Goal: Information Seeking & Learning: Find specific fact

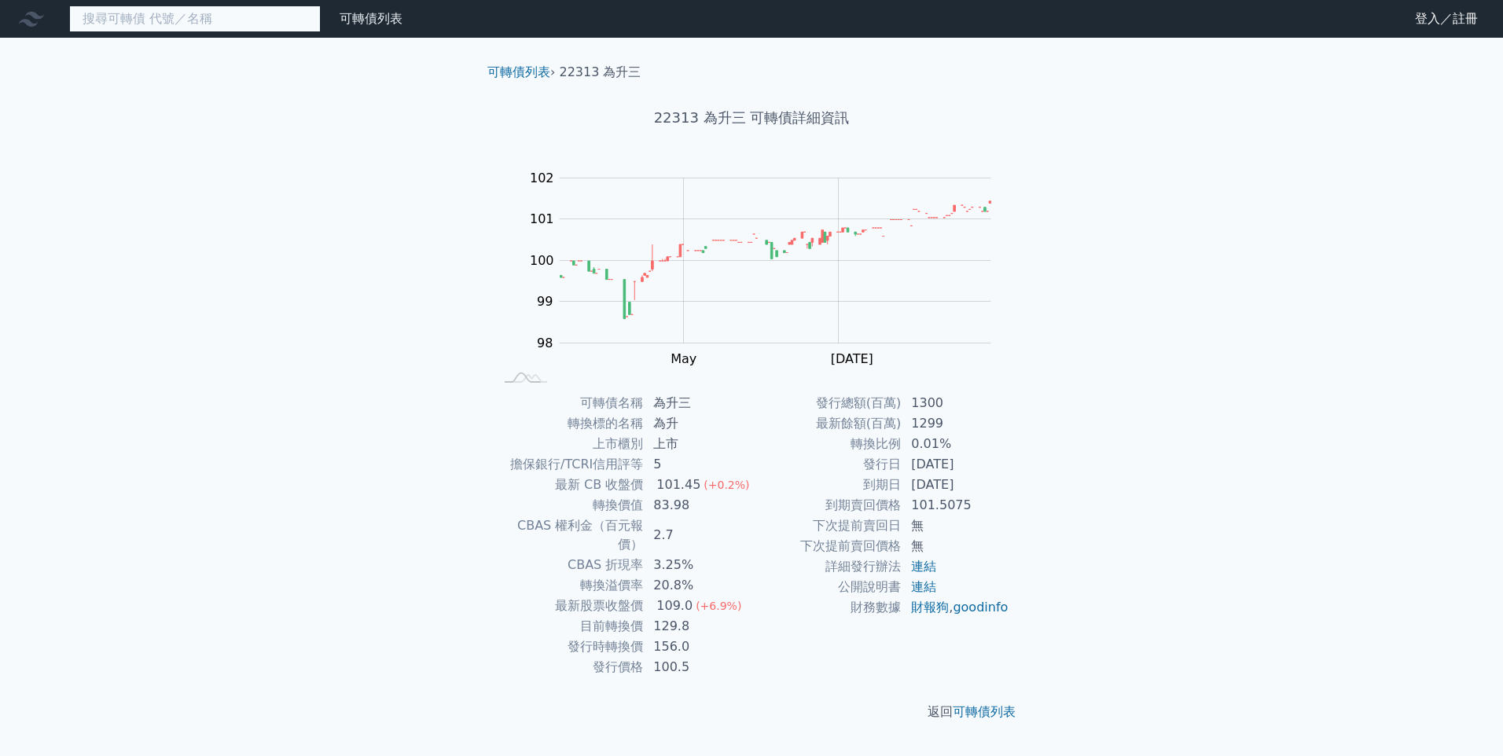
click at [289, 17] on input at bounding box center [195, 19] width 252 height 27
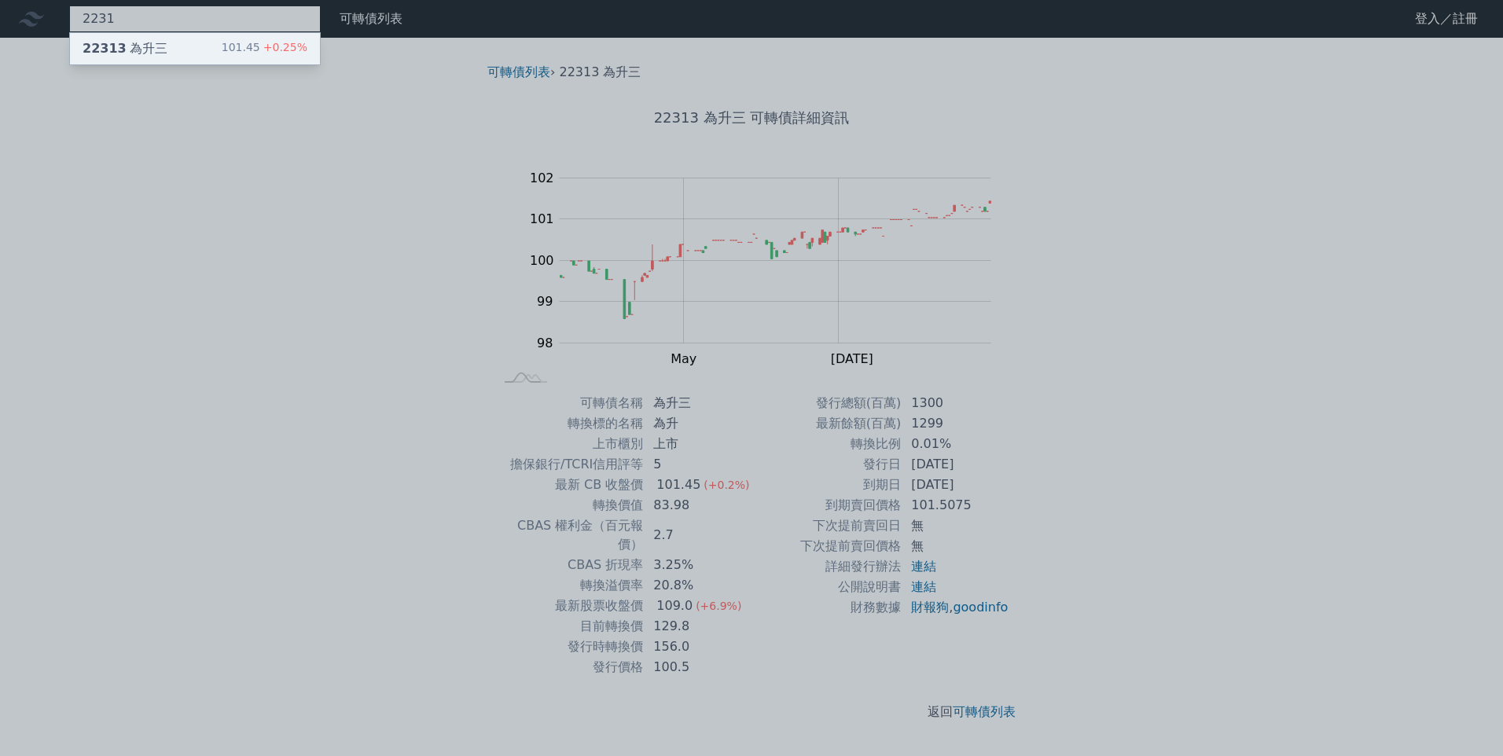
type input "2231"
click at [233, 50] on div "101.45 +0.25%" at bounding box center [265, 48] width 86 height 19
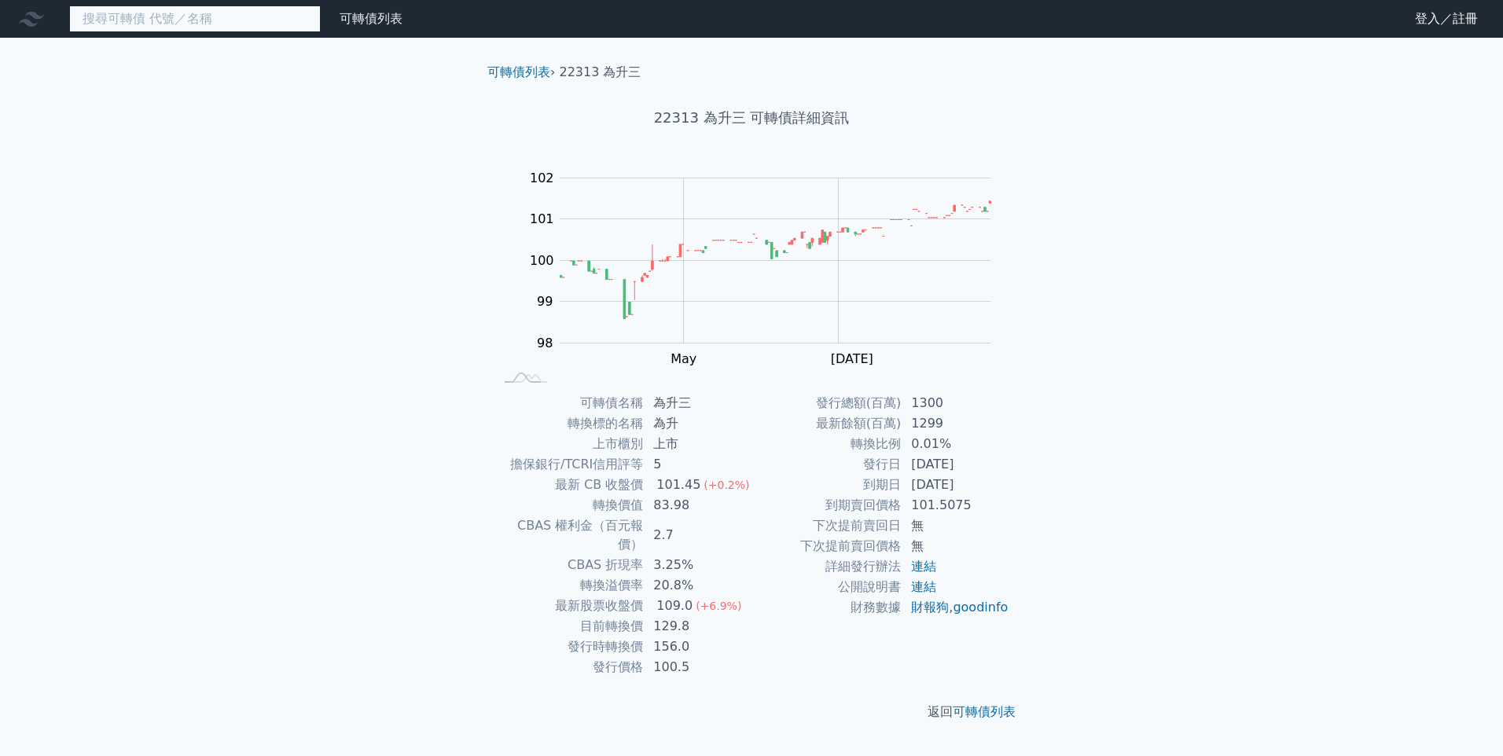
click at [189, 24] on input at bounding box center [195, 19] width 252 height 27
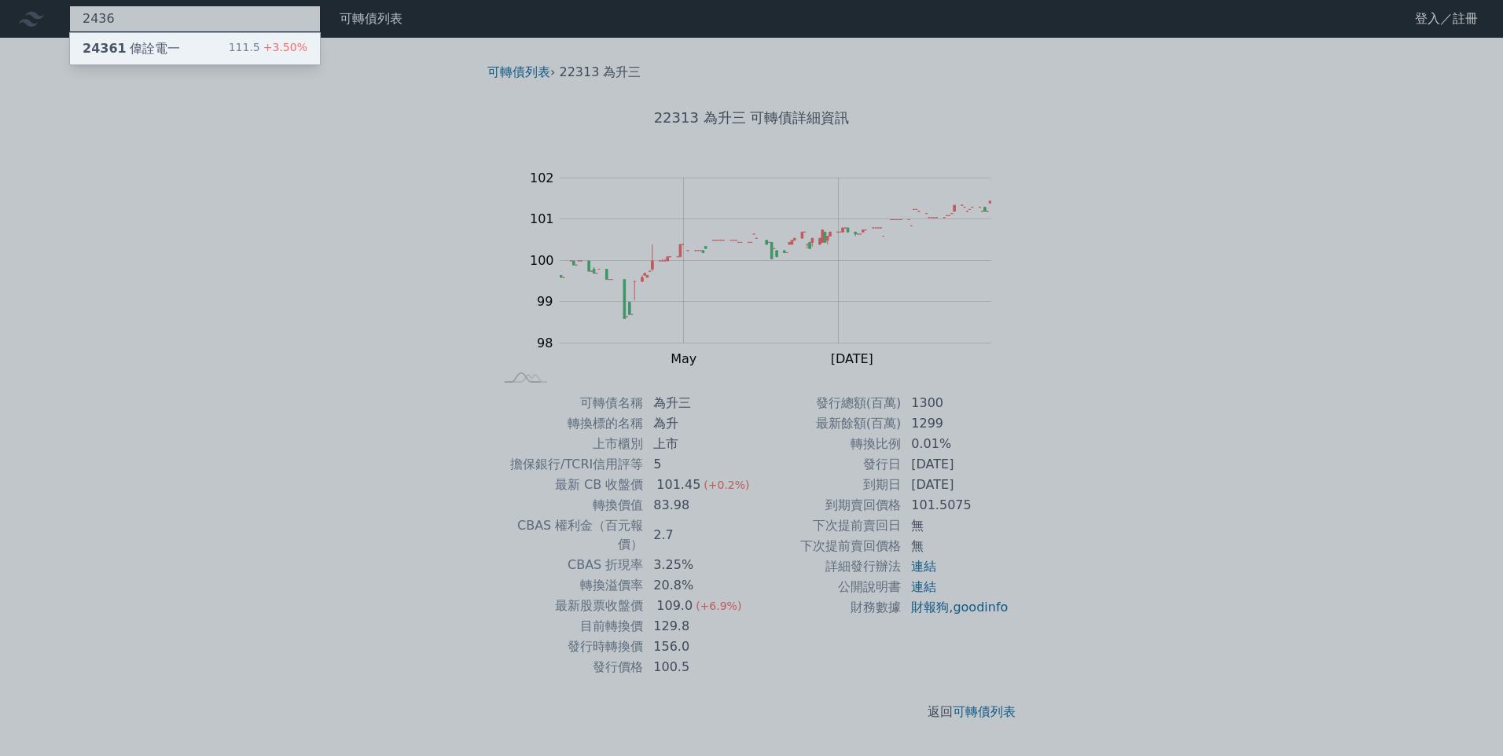
type input "2436"
click at [196, 52] on div "24361 偉詮電一 111.5 +3.50%" at bounding box center [195, 48] width 250 height 31
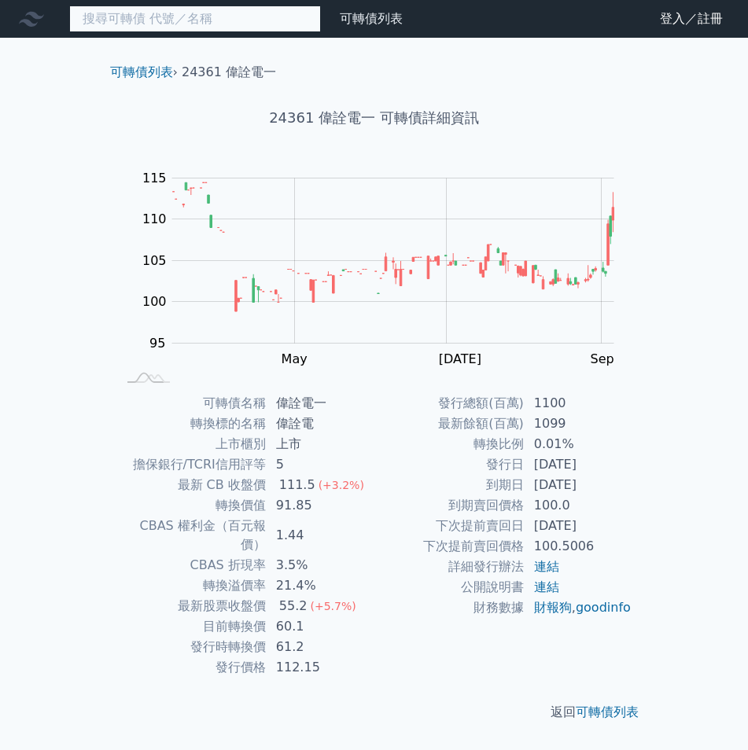
click at [218, 31] on input at bounding box center [195, 19] width 252 height 27
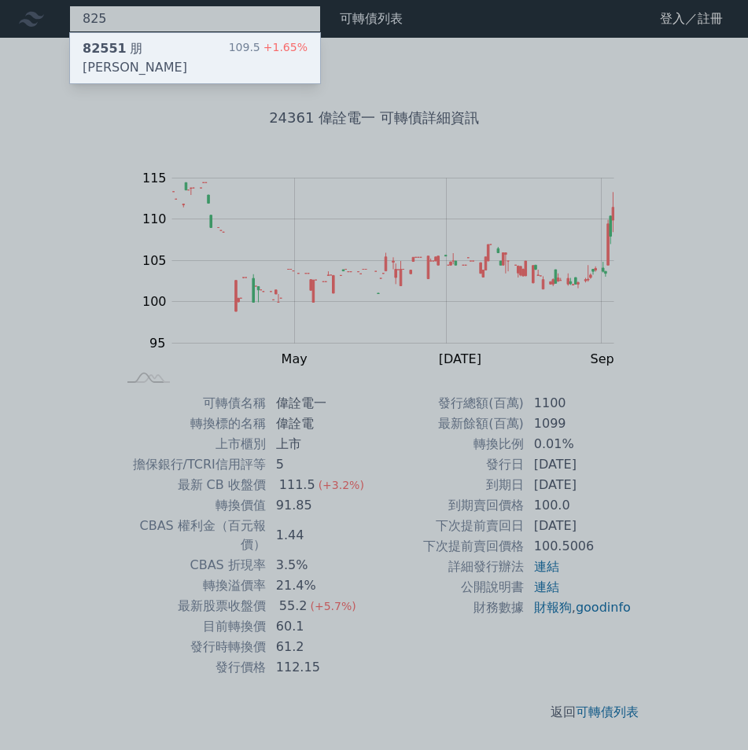
type input "825"
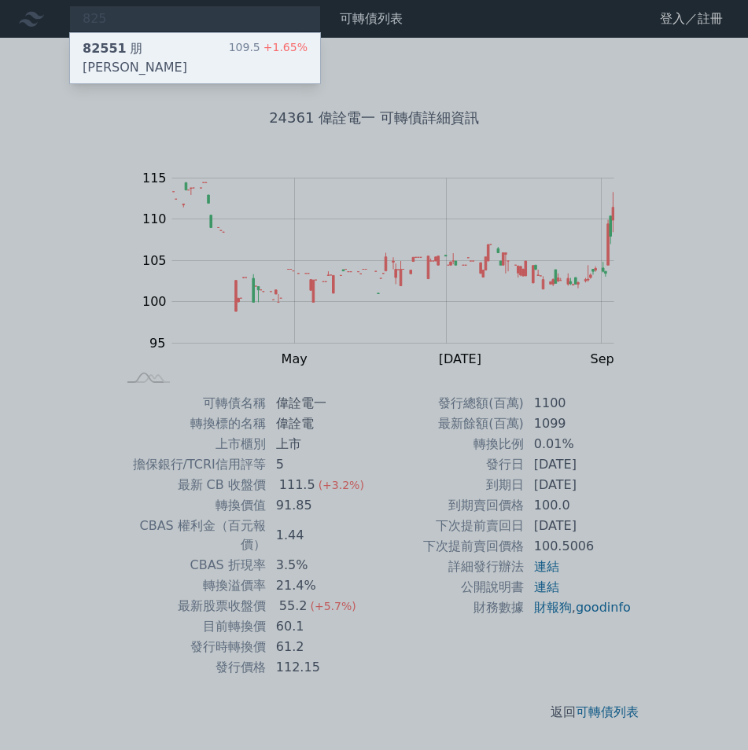
click at [206, 42] on div "82551 朋程一 109.5 +1.65%" at bounding box center [195, 58] width 250 height 50
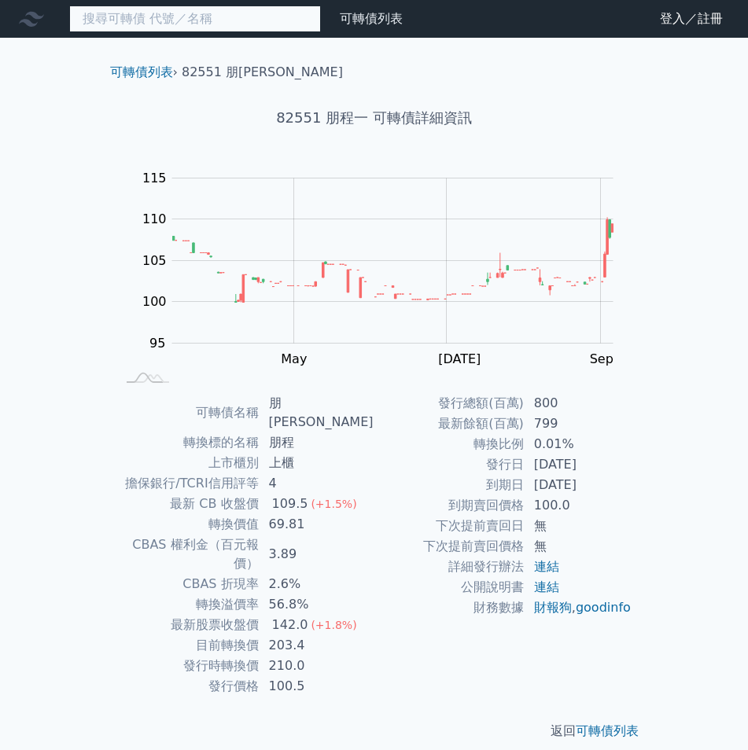
click at [158, 21] on input at bounding box center [195, 19] width 252 height 27
click at [223, 27] on input at bounding box center [195, 19] width 252 height 27
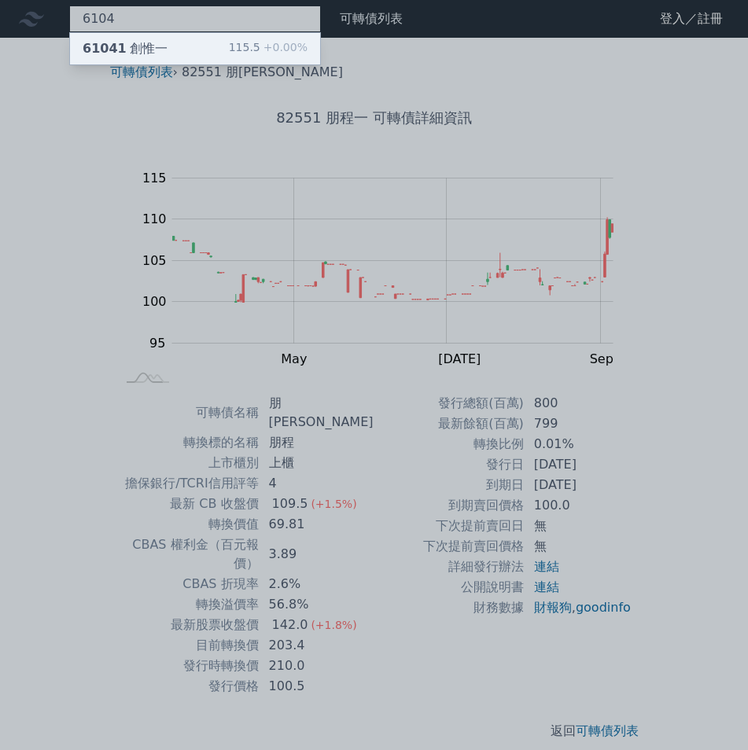
type input "6104"
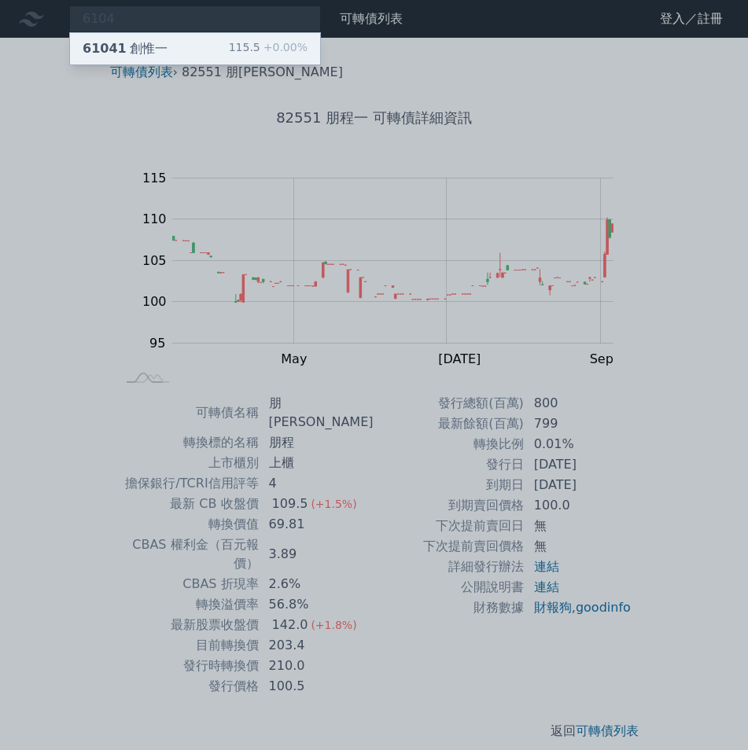
click at [214, 37] on div "61041 創惟一 115.5 +0.00%" at bounding box center [195, 48] width 250 height 31
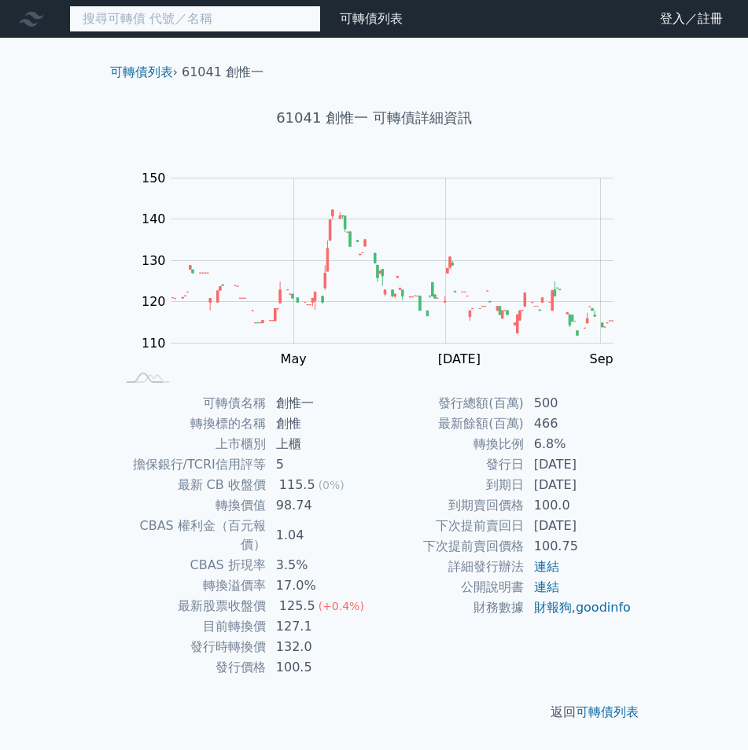
click at [237, 12] on input at bounding box center [195, 19] width 252 height 27
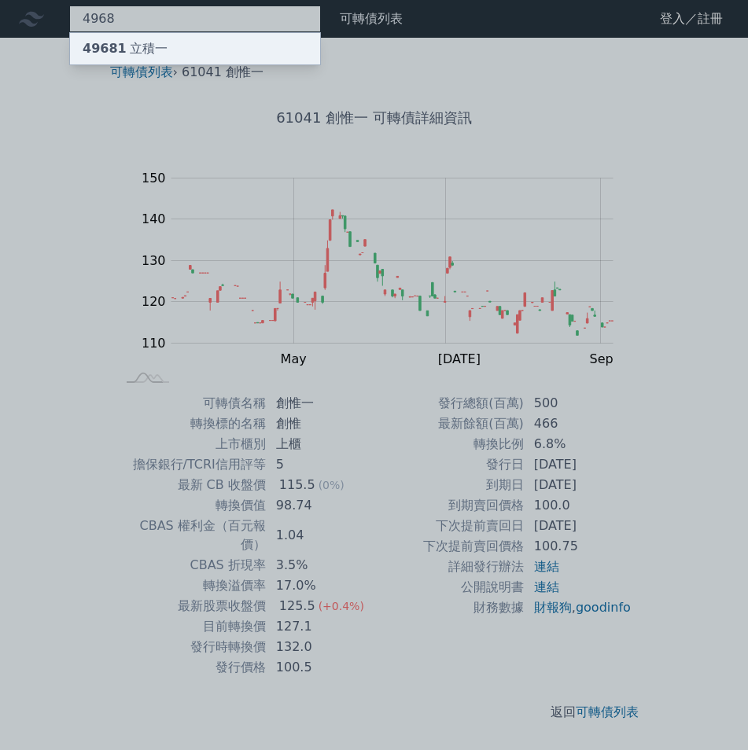
type input "4968"
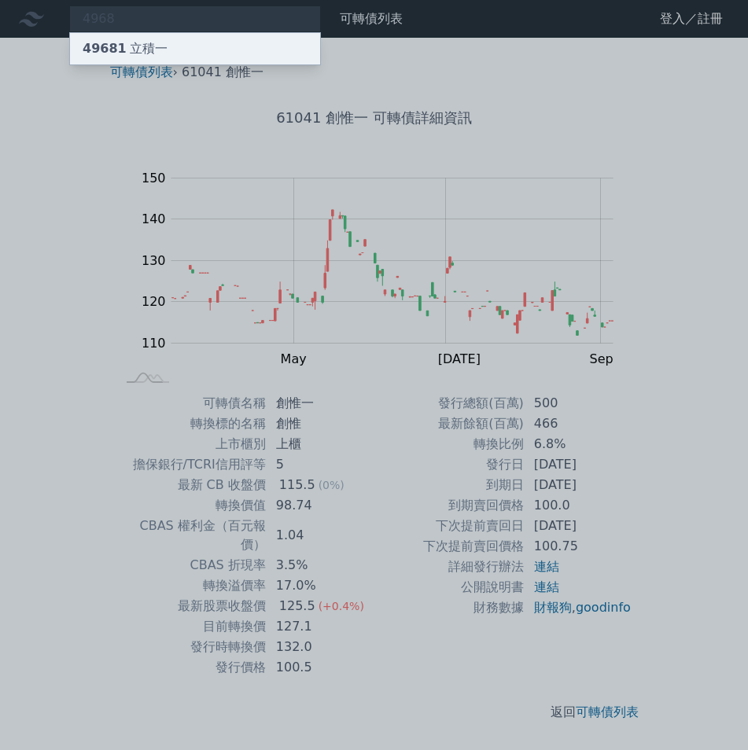
click at [205, 39] on div "49681 立積一" at bounding box center [195, 48] width 250 height 31
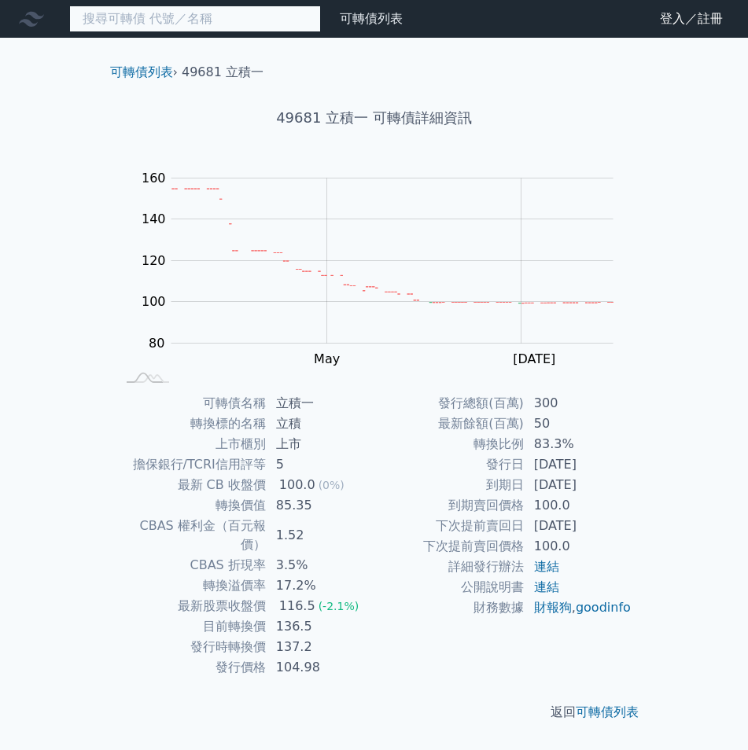
click at [117, 8] on input at bounding box center [195, 19] width 252 height 27
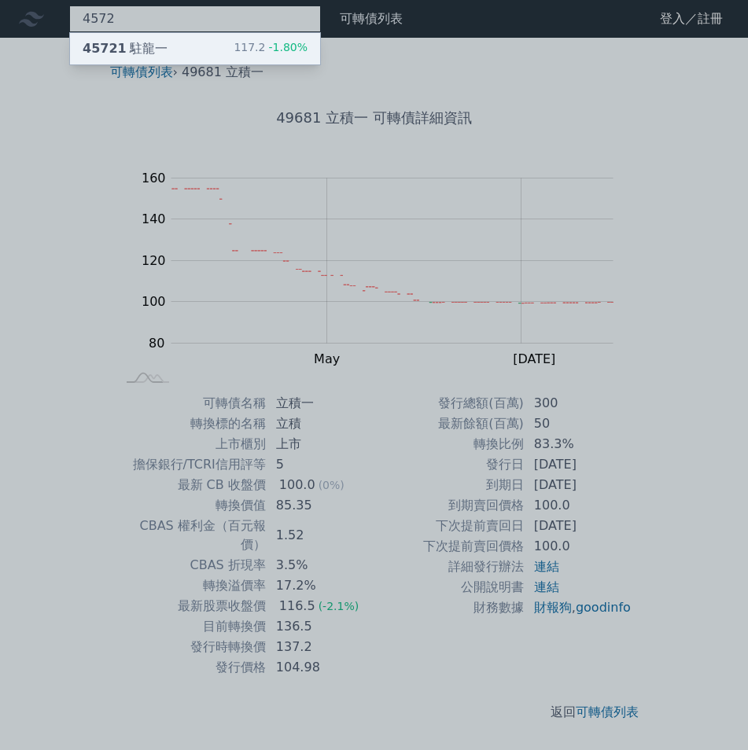
type input "4572"
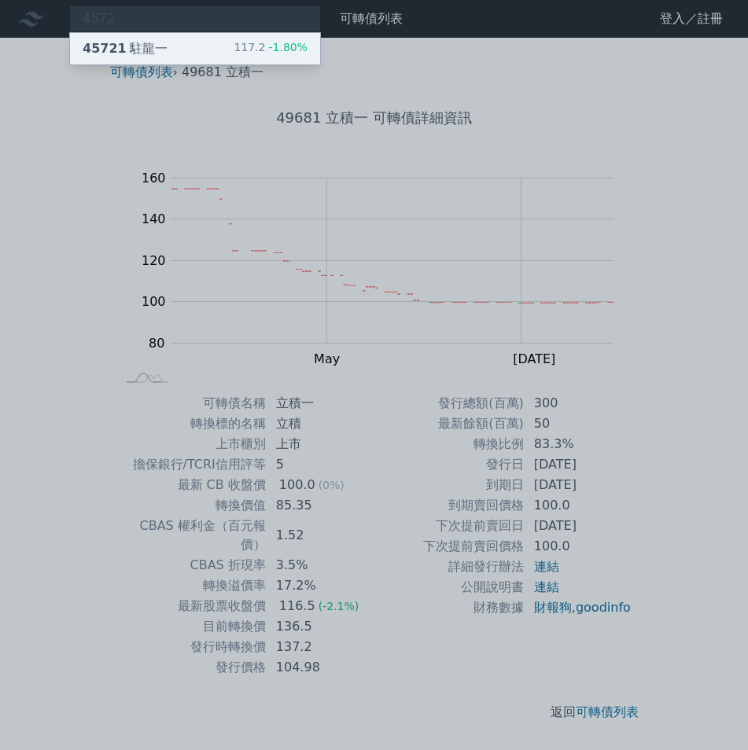
click at [140, 43] on div "45721 駐龍一" at bounding box center [125, 48] width 85 height 19
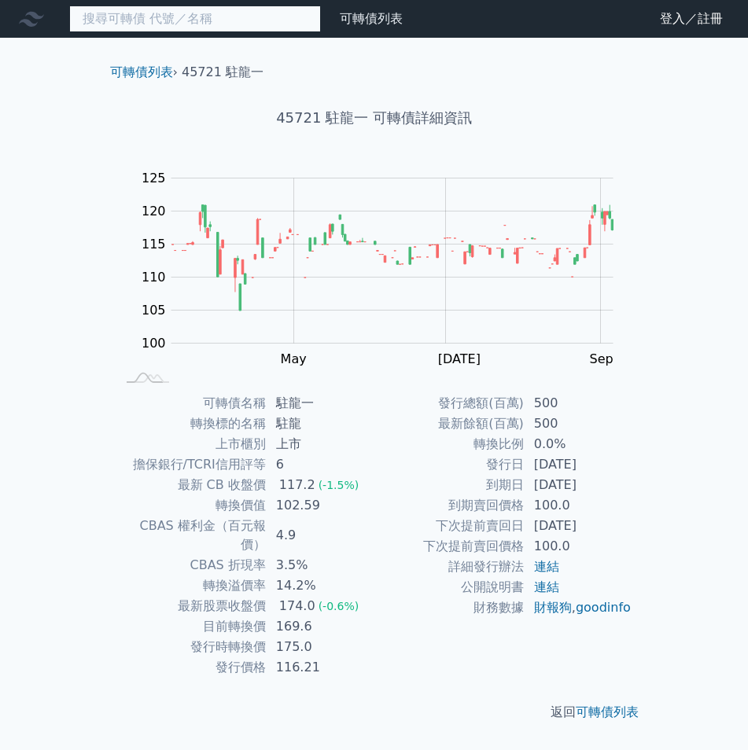
click at [243, 21] on input at bounding box center [195, 19] width 252 height 27
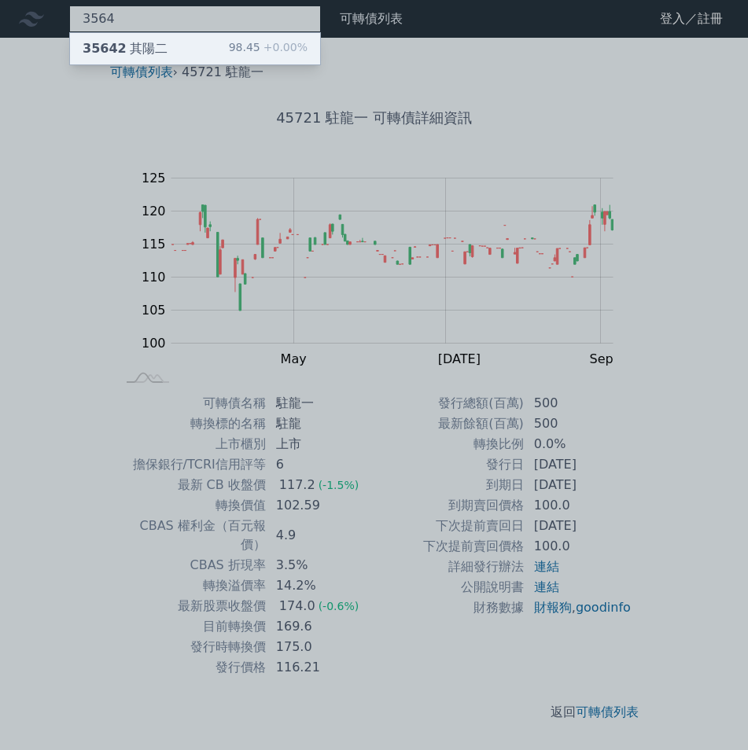
type input "3564"
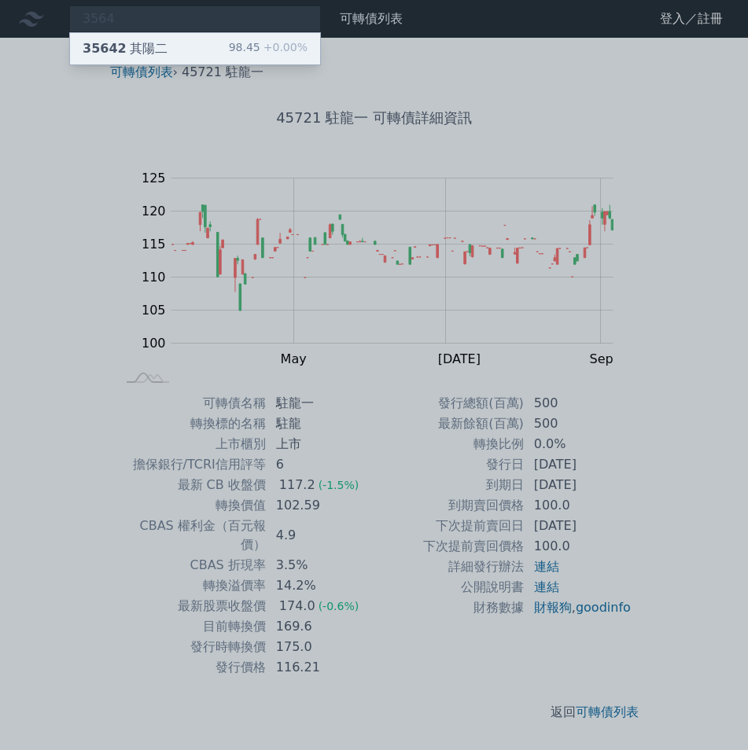
click at [178, 45] on div "35642 其陽二 98.45 +0.00%" at bounding box center [195, 48] width 250 height 31
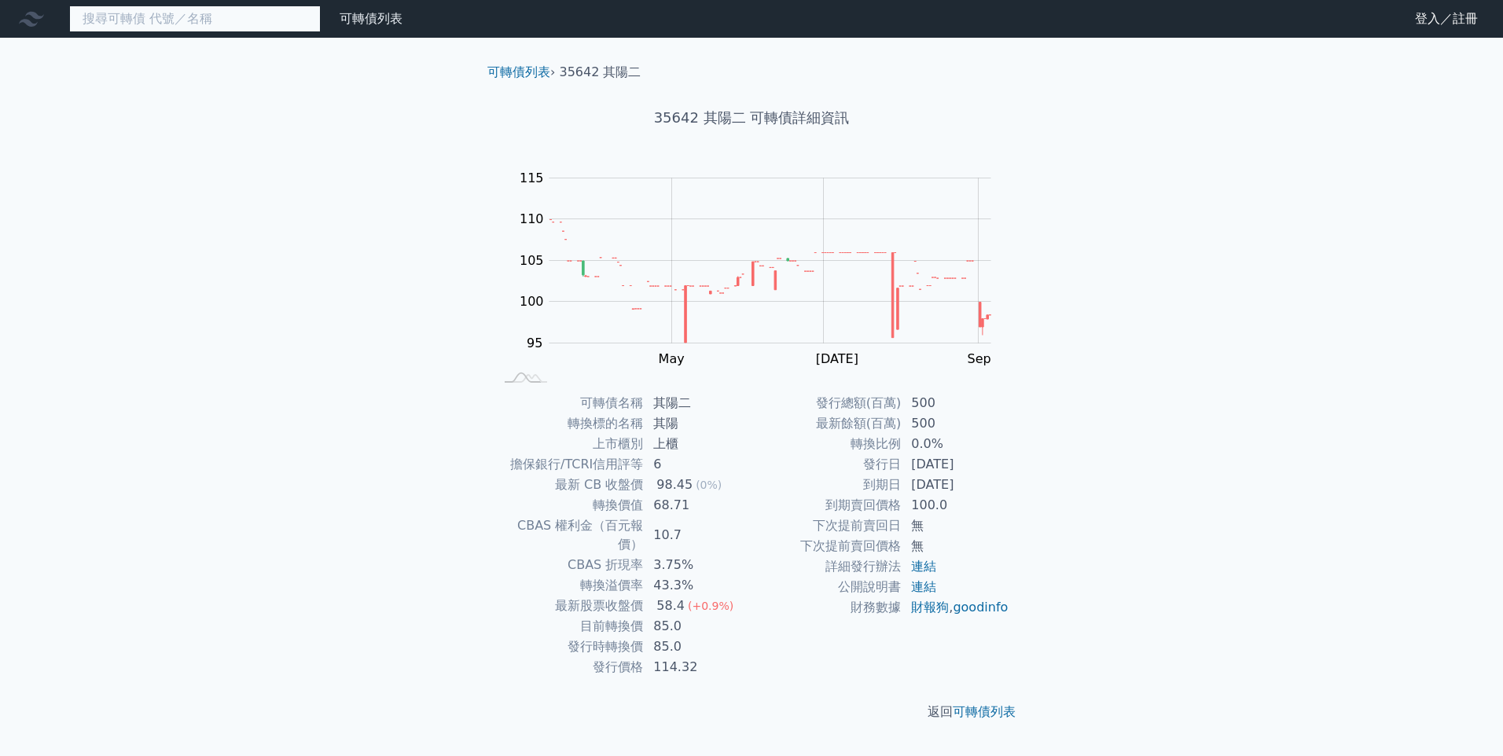
click at [262, 30] on input at bounding box center [195, 19] width 252 height 27
click at [262, 25] on input at bounding box center [195, 19] width 252 height 27
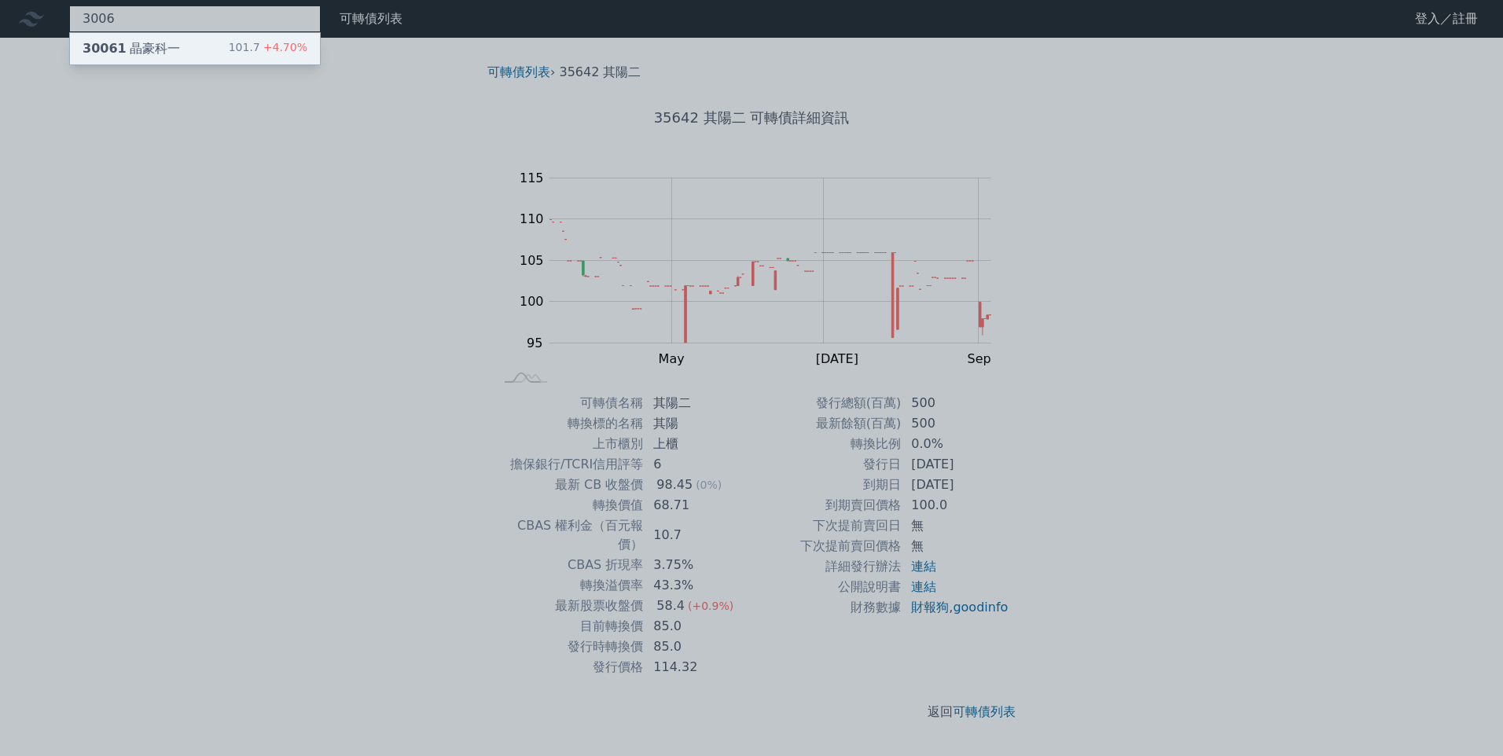
type input "3006"
click at [237, 46] on div "101.7 +4.70%" at bounding box center [268, 48] width 79 height 19
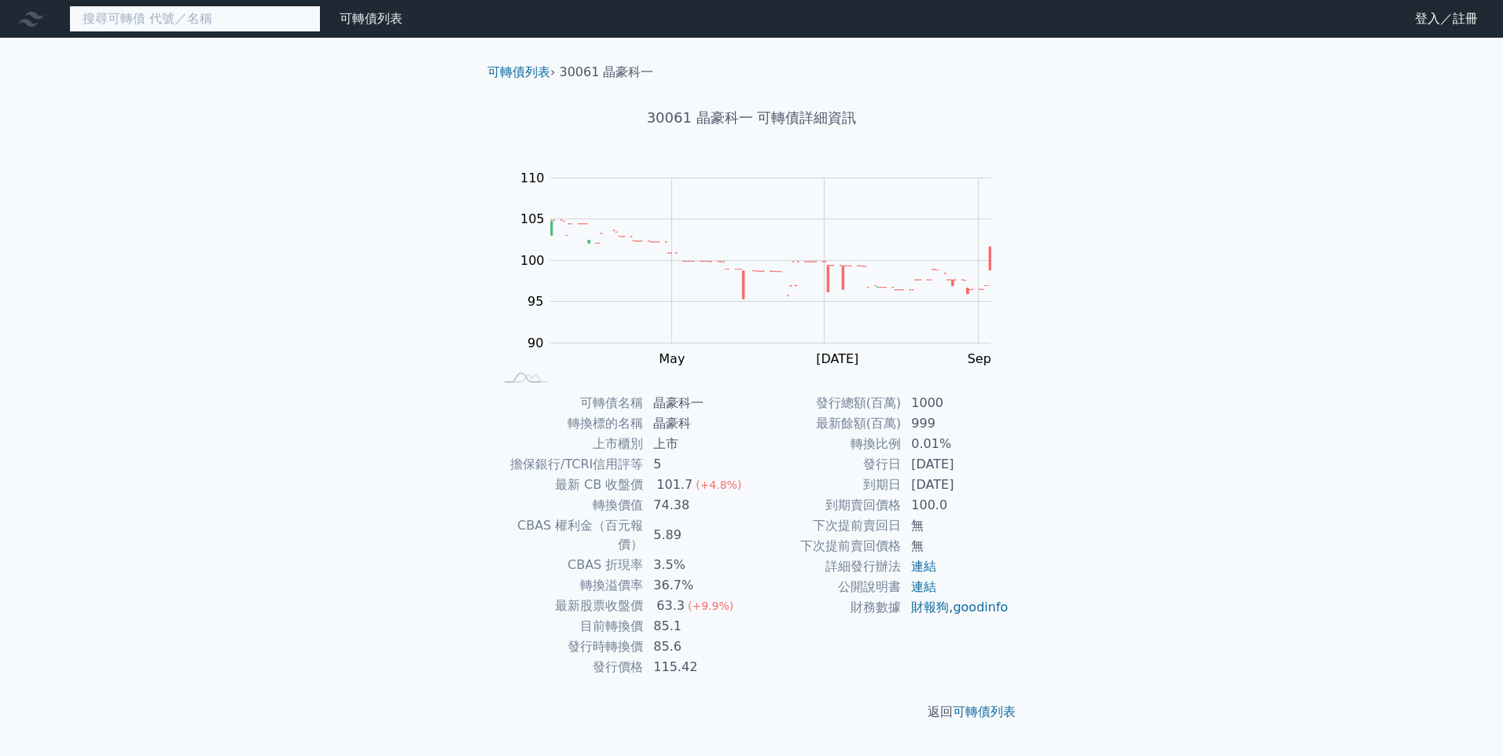
click at [249, 20] on input at bounding box center [195, 19] width 252 height 27
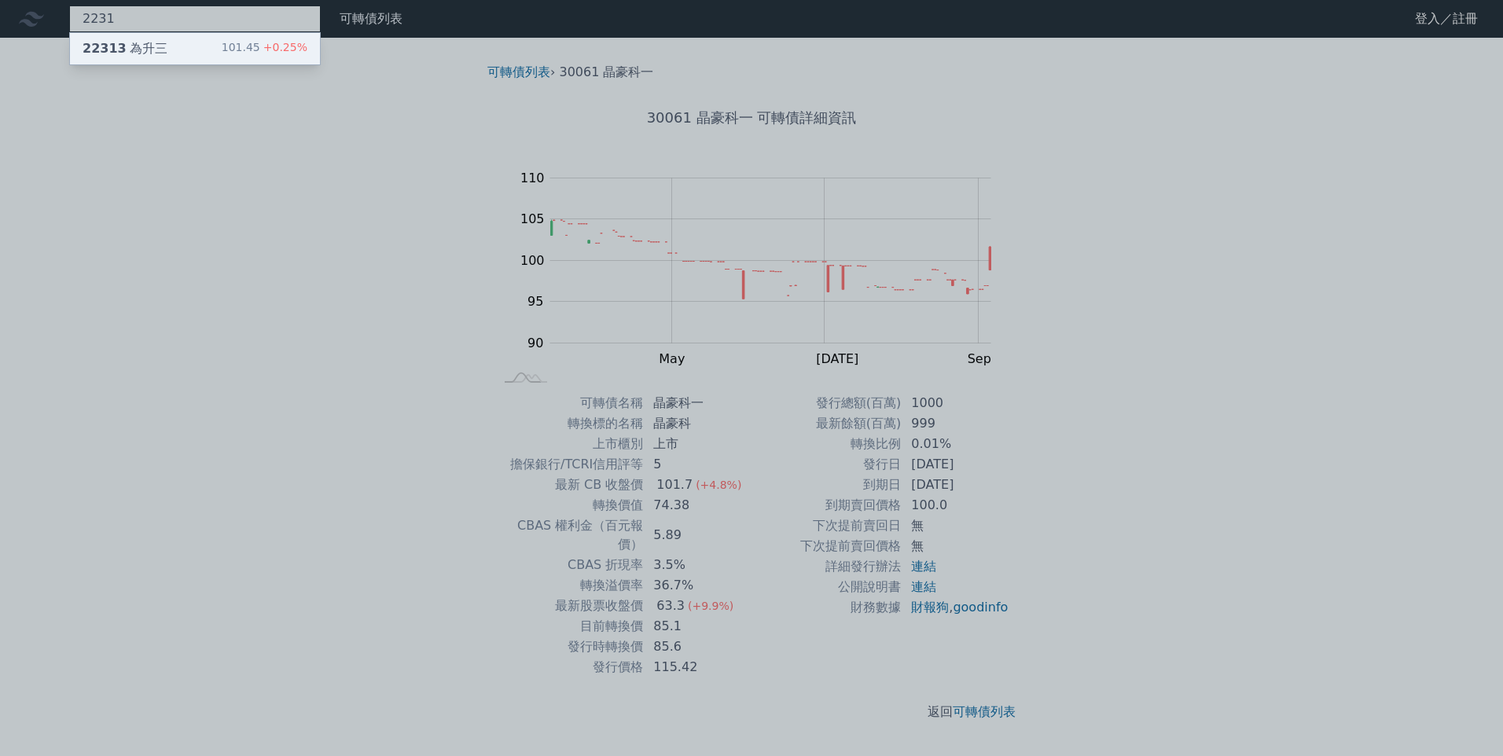
type input "2231"
click at [226, 49] on div "22313 為升三 101.45 +0.25%" at bounding box center [195, 48] width 250 height 31
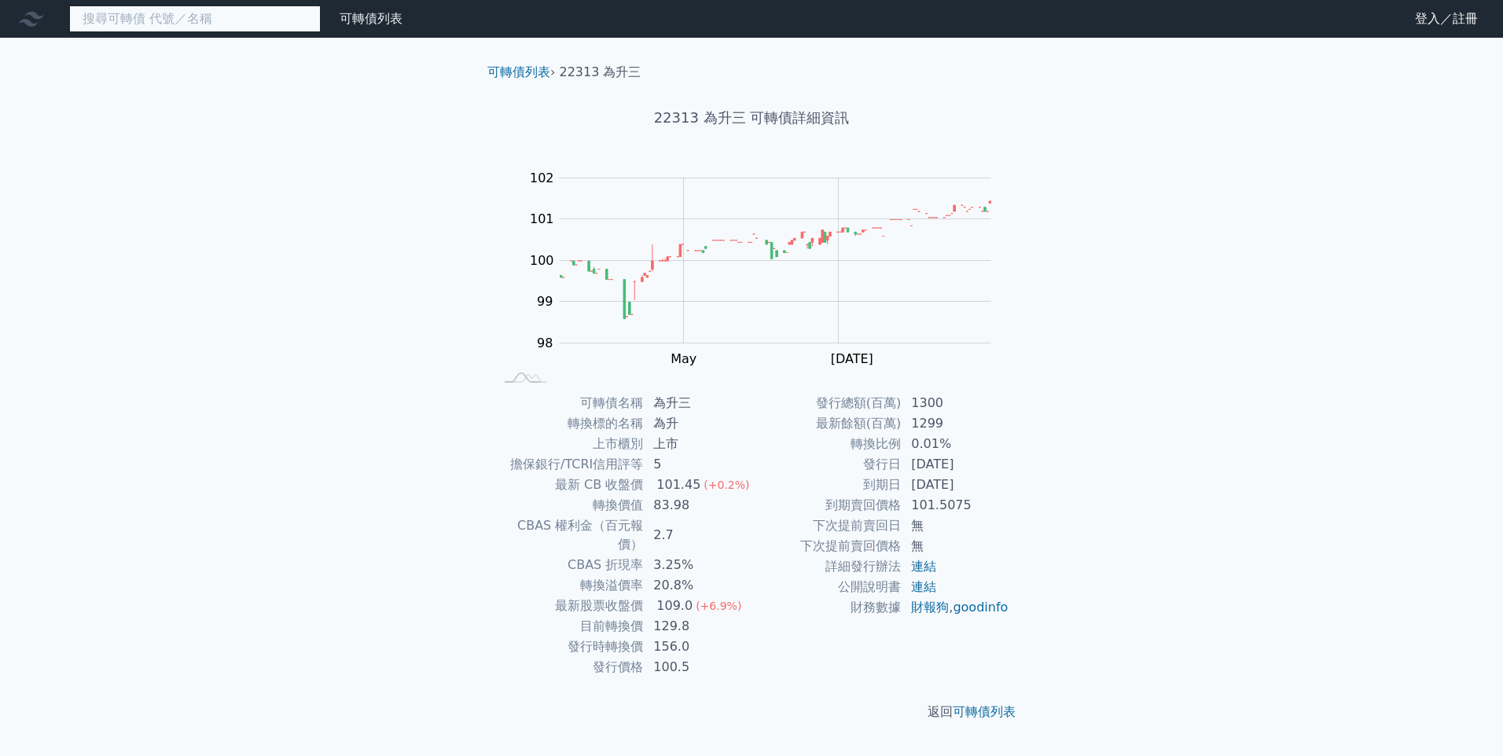
click at [248, 22] on input at bounding box center [195, 19] width 252 height 27
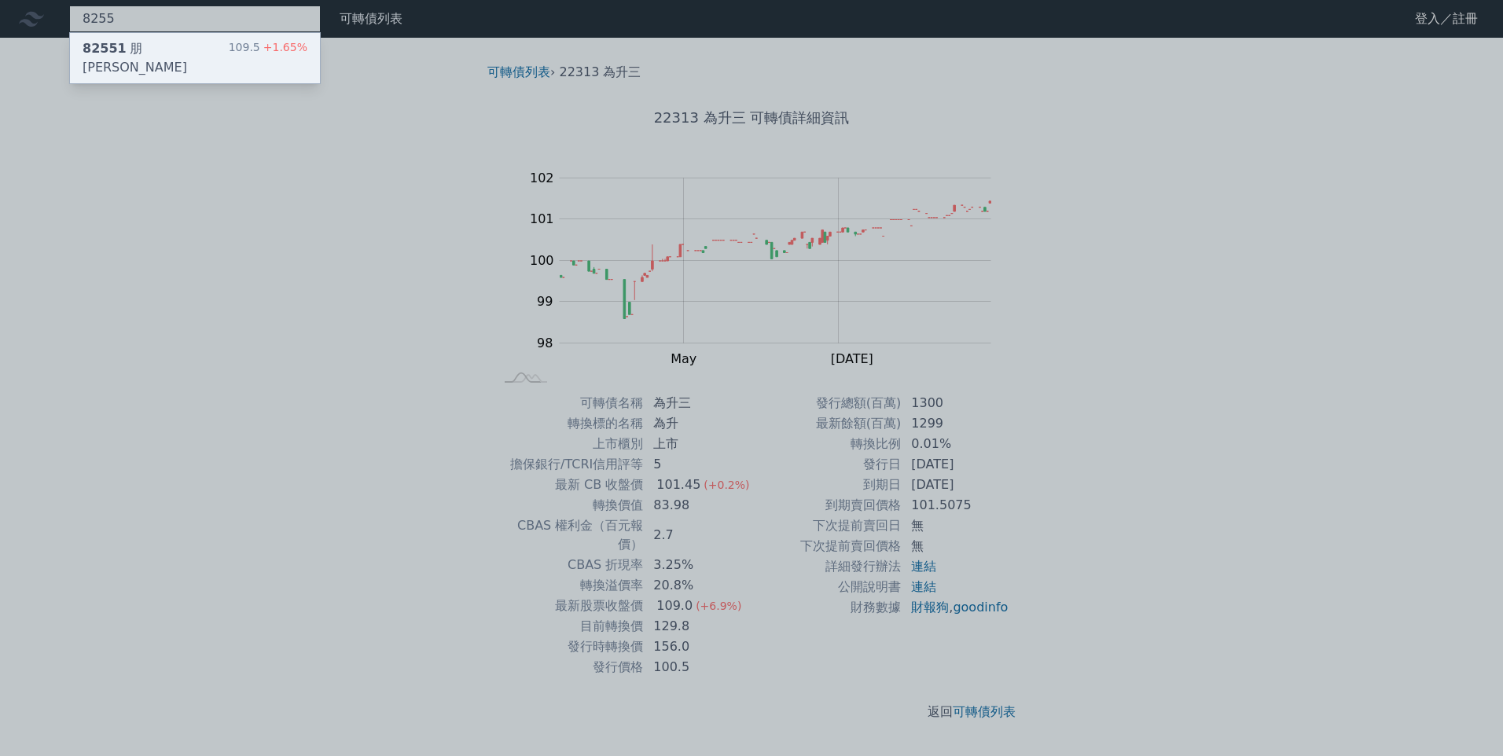
type input "8255"
click at [233, 45] on div "82551 朋程一 109.5 +1.65%" at bounding box center [195, 58] width 250 height 50
